Goal: Information Seeking & Learning: Learn about a topic

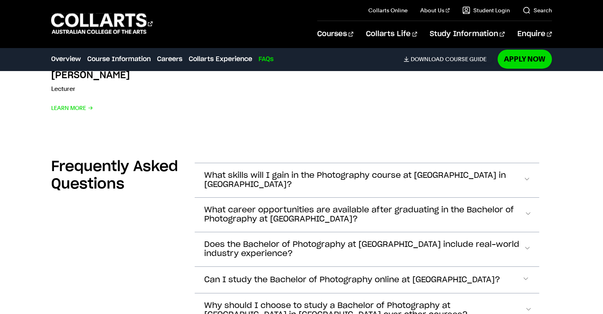
scroll to position [2718, 0]
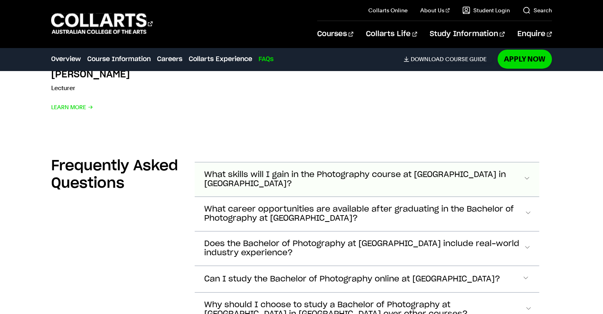
click at [527, 174] on span "Accordion Section" at bounding box center [526, 179] width 6 height 10
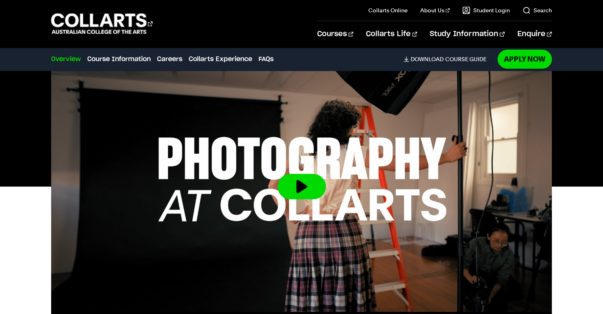
scroll to position [0, 0]
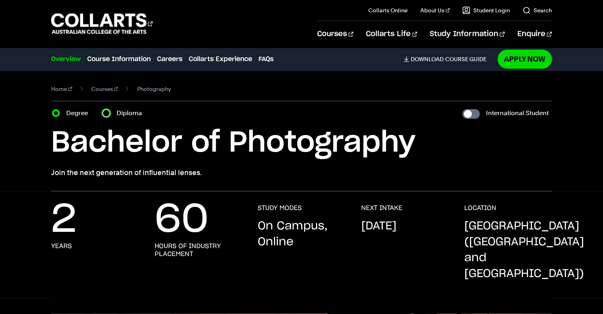
click at [107, 112] on input "Diploma" at bounding box center [106, 113] width 8 height 8
radio input "true"
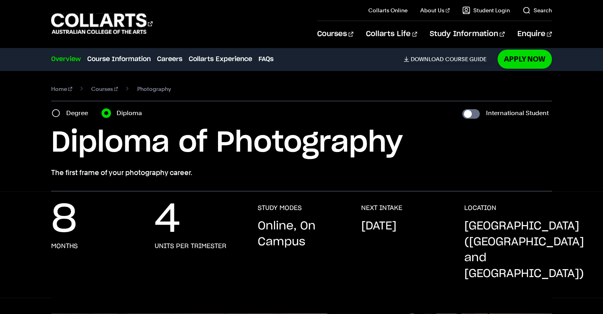
click at [107, 112] on input "Diploma" at bounding box center [106, 113] width 8 height 8
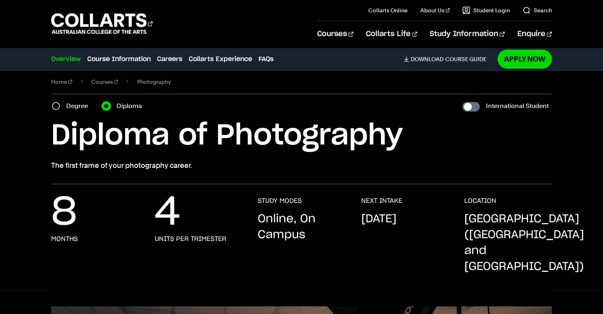
scroll to position [8, 0]
click at [55, 106] on input "Degree" at bounding box center [56, 106] width 8 height 8
radio input "true"
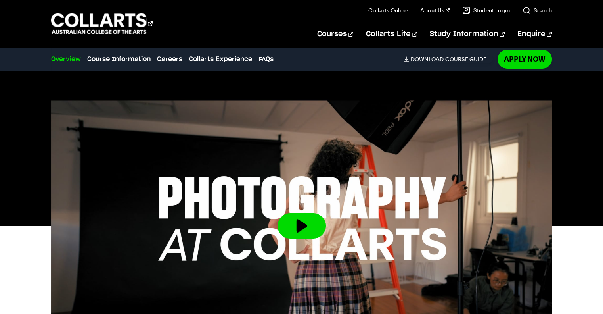
scroll to position [212, 0]
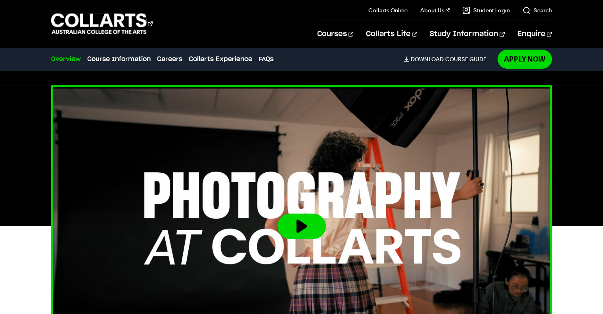
click at [306, 213] on button at bounding box center [302, 225] width 48 height 25
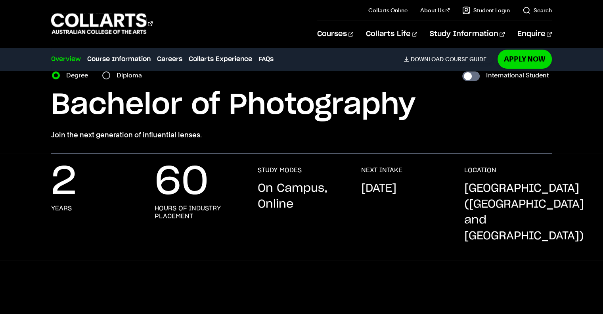
scroll to position [27, 0]
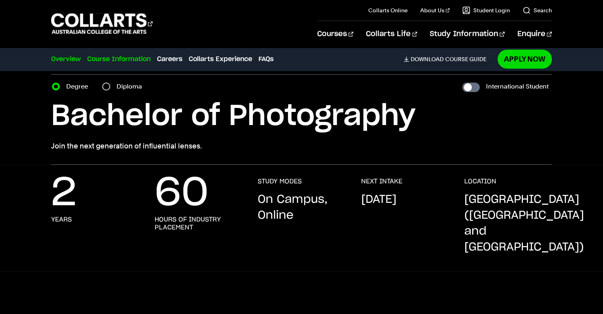
click at [121, 58] on link "Course Information" at bounding box center [118, 59] width 63 height 10
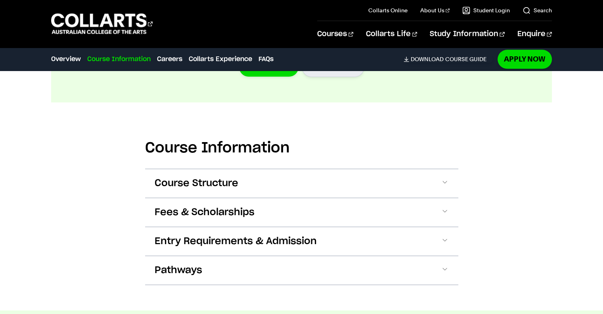
scroll to position [921, 0]
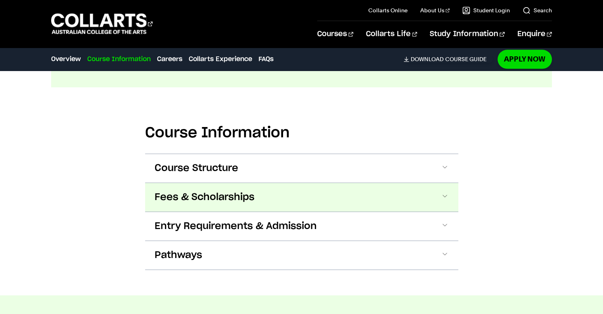
click at [444, 192] on span at bounding box center [445, 197] width 8 height 10
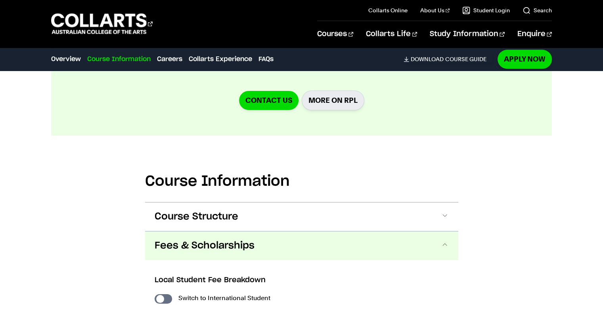
scroll to position [860, 0]
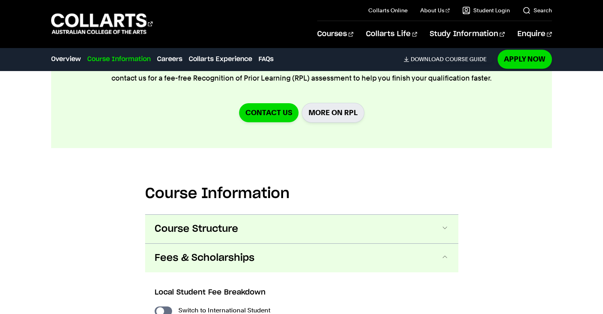
click at [446, 224] on span at bounding box center [445, 229] width 8 height 10
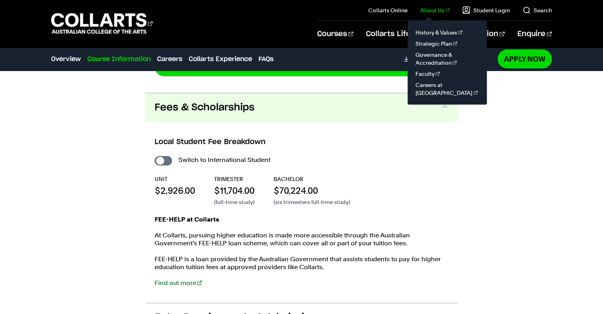
scroll to position [1607, 0]
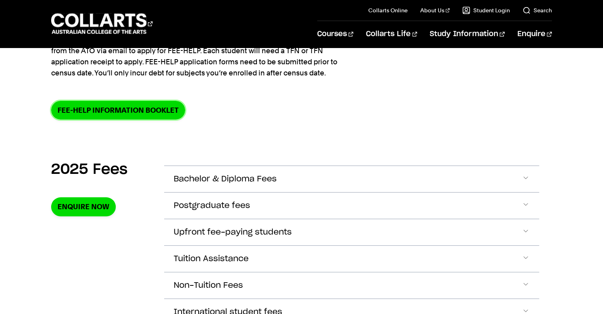
scroll to position [186, 0]
click at [527, 179] on span "Accordion Section" at bounding box center [526, 179] width 8 height 10
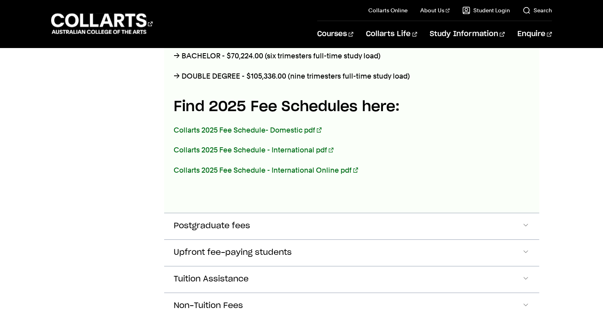
scroll to position [494, 0]
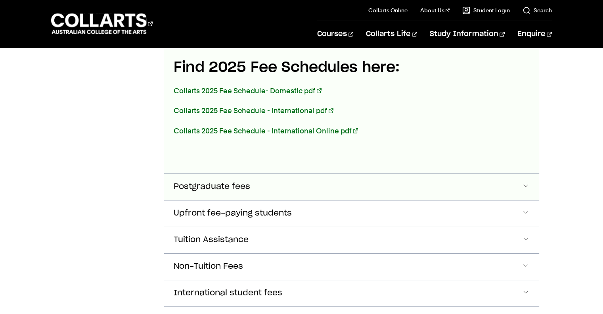
click at [529, 188] on span "Accordion Section" at bounding box center [526, 187] width 8 height 10
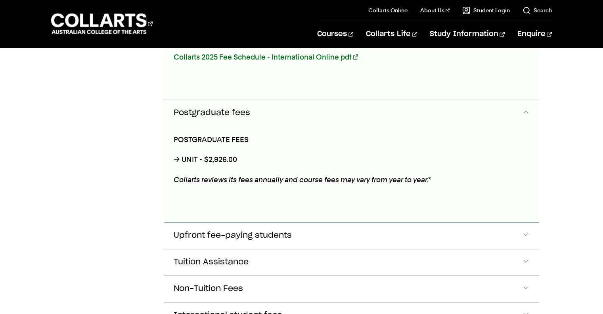
scroll to position [596, 0]
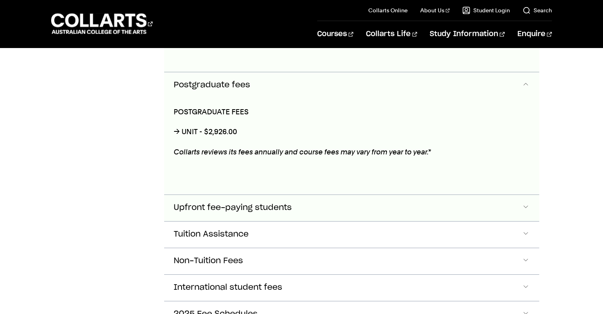
click at [531, 200] on button "Upfront fee-paying students" at bounding box center [351, 208] width 375 height 26
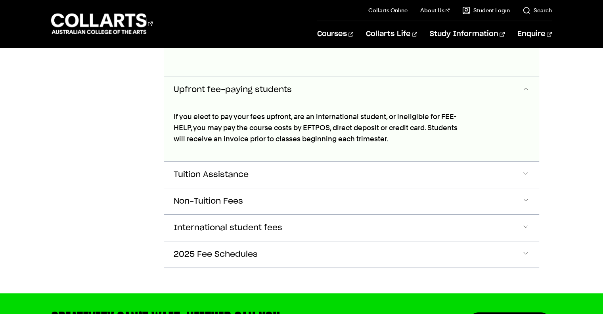
scroll to position [717, 0]
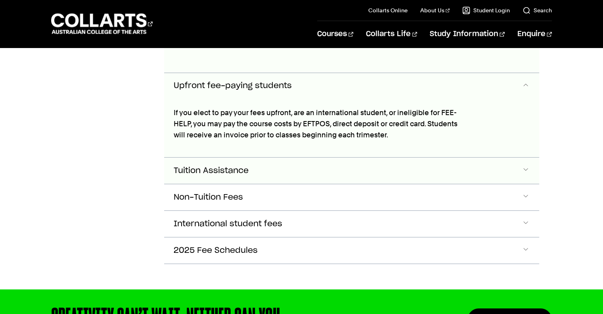
click at [532, 165] on button "Tuition Assistance" at bounding box center [351, 170] width 375 height 26
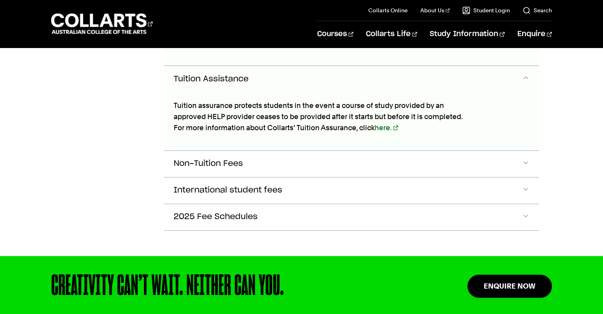
scroll to position [809, 0]
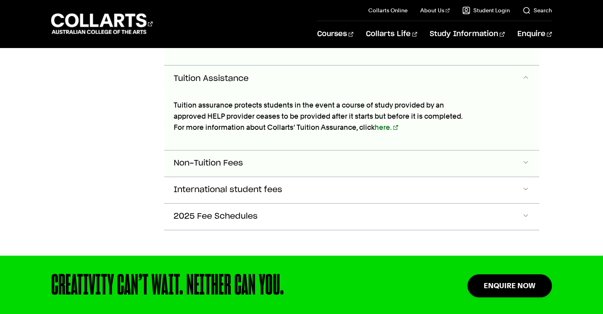
click at [522, 158] on span "Accordion Section" at bounding box center [526, 163] width 8 height 10
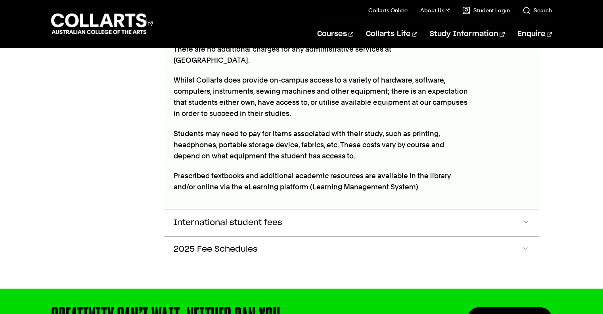
scroll to position [952, 0]
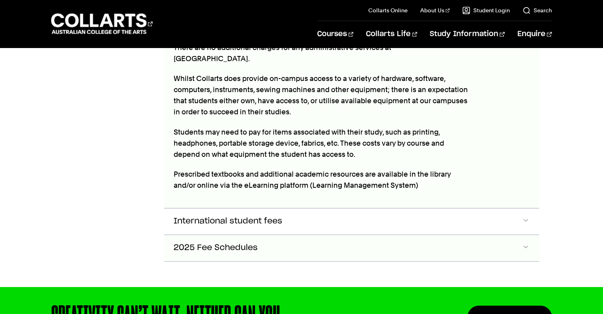
click at [524, 243] on span "Accordion Section" at bounding box center [526, 248] width 8 height 10
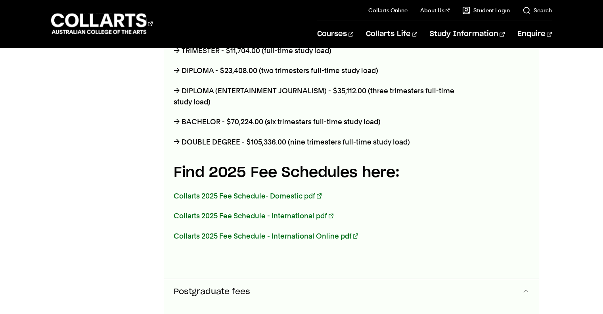
scroll to position [380, 0]
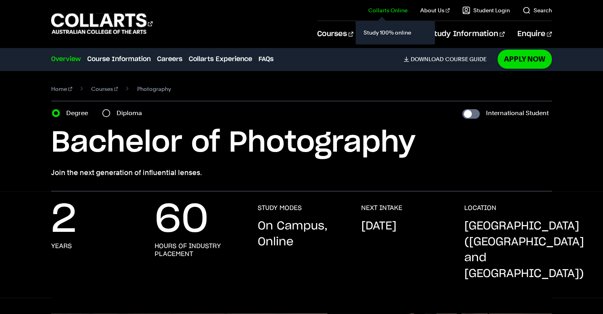
click at [398, 12] on link "Collarts Online" at bounding box center [387, 10] width 39 height 8
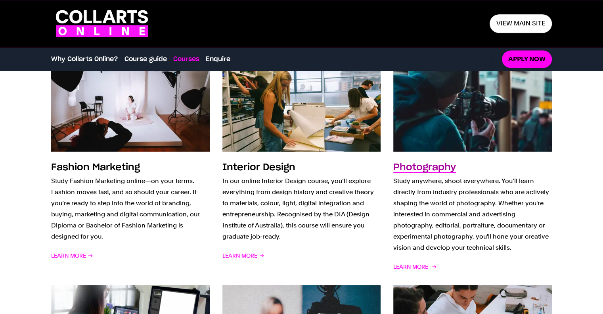
scroll to position [593, 0]
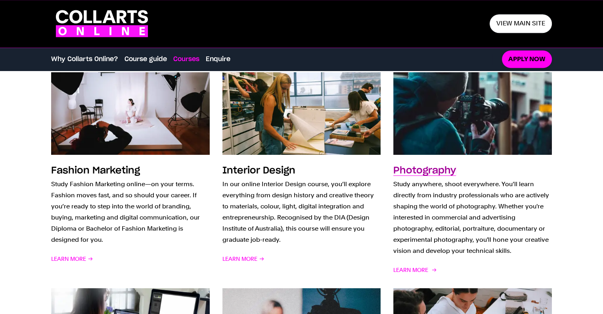
click at [427, 173] on h3 "Photography" at bounding box center [424, 171] width 63 height 10
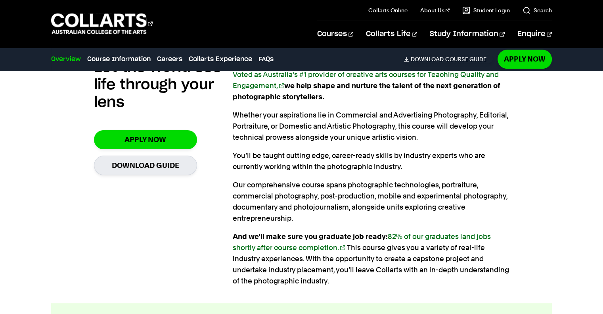
scroll to position [562, 0]
